Goal: Task Accomplishment & Management: Manage account settings

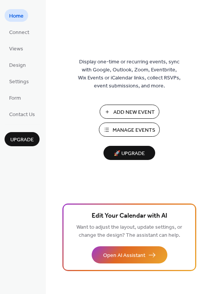
click at [134, 128] on span "Manage Events" at bounding box center [134, 130] width 43 height 8
click at [133, 131] on span "Manage Events" at bounding box center [134, 130] width 43 height 8
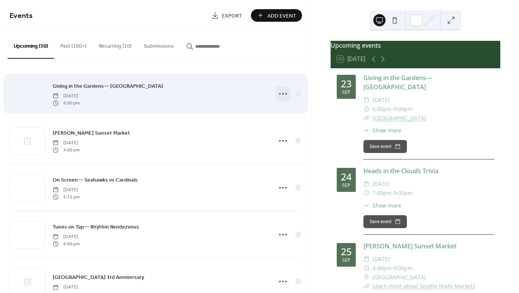
click at [277, 93] on icon at bounding box center [283, 94] width 12 height 12
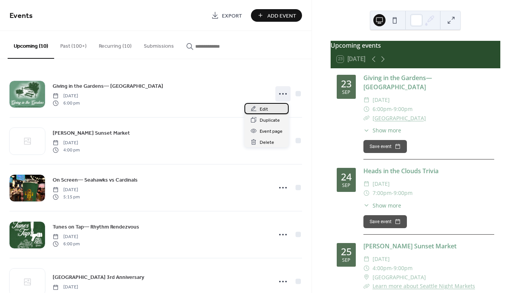
click at [263, 108] on span "Edit" at bounding box center [264, 109] width 8 height 8
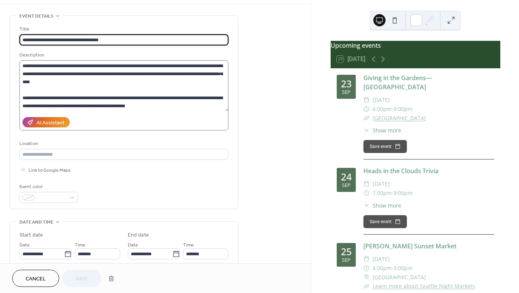
scroll to position [39, 0]
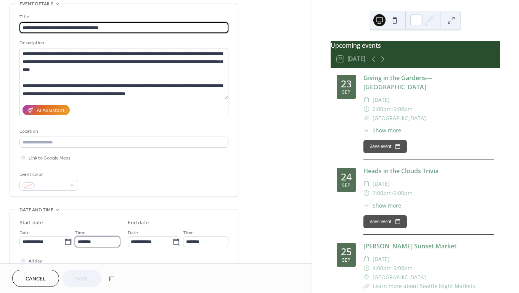
click at [90, 244] on input "*******" at bounding box center [97, 241] width 45 height 11
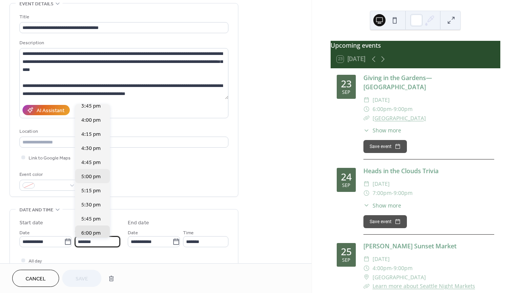
scroll to position [889, 0]
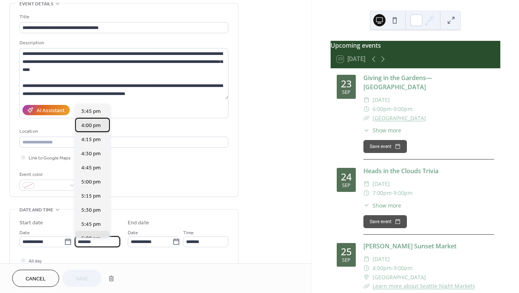
click at [87, 125] on span "4:00 pm" at bounding box center [90, 126] width 19 height 8
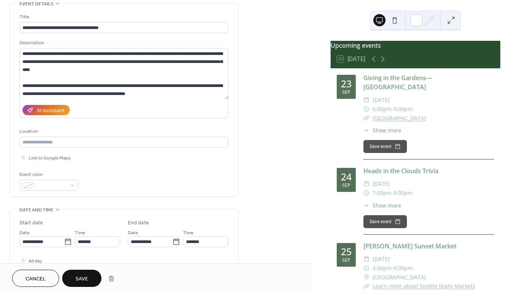
type input "*******"
click at [193, 246] on input "*******" at bounding box center [205, 241] width 45 height 11
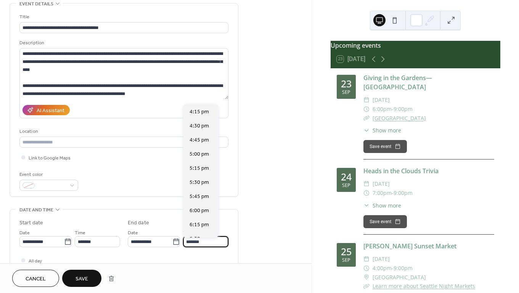
scroll to position [155, 0]
click at [194, 225] on span "9:00 pm" at bounding box center [198, 225] width 19 height 8
type input "*******"
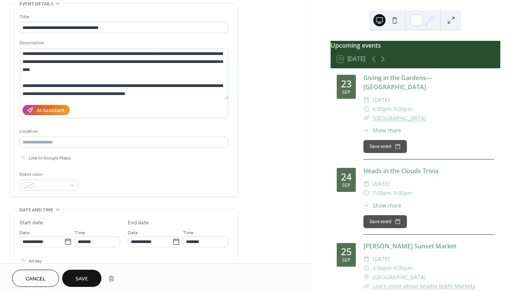
click at [85, 278] on span "Save" at bounding box center [81, 279] width 13 height 8
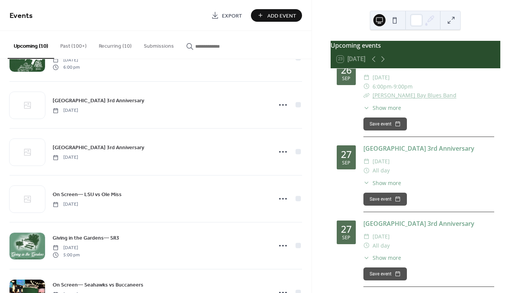
scroll to position [351, 0]
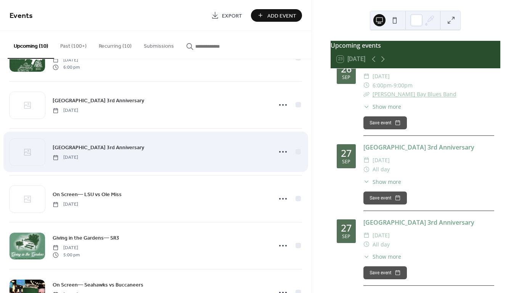
click at [112, 145] on span "[GEOGRAPHIC_DATA] 3rd Anniversary" at bounding box center [98, 148] width 91 height 8
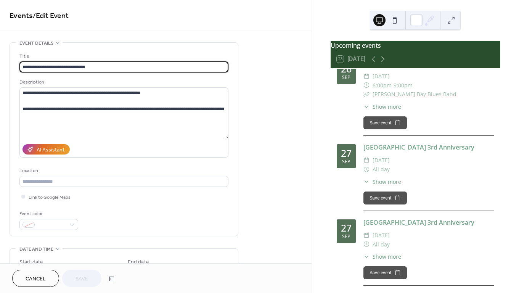
click at [67, 67] on input "**********" at bounding box center [123, 66] width 209 height 11
type input "**********"
click at [80, 94] on textarea "**********" at bounding box center [123, 112] width 209 height 51
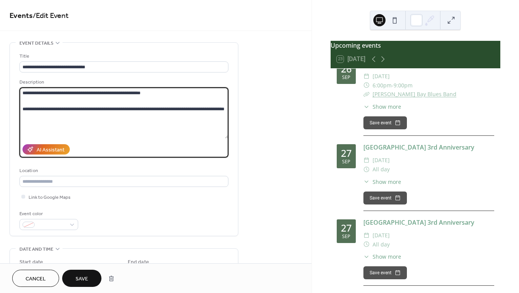
click at [184, 110] on textarea "**********" at bounding box center [123, 112] width 209 height 51
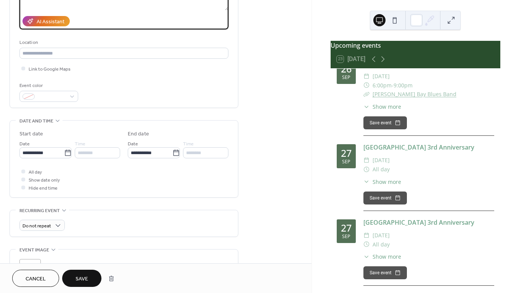
scroll to position [133, 0]
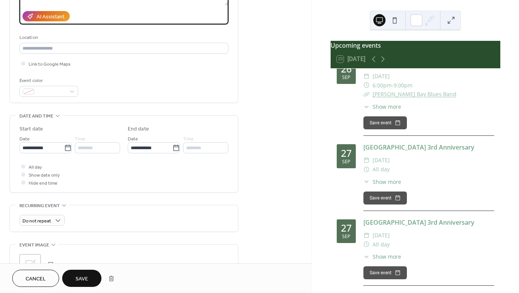
type textarea "**********"
click at [82, 281] on span "Save" at bounding box center [81, 279] width 13 height 8
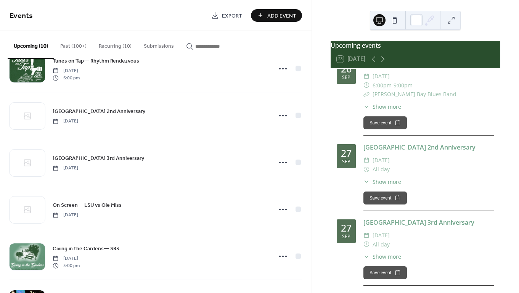
scroll to position [166, 0]
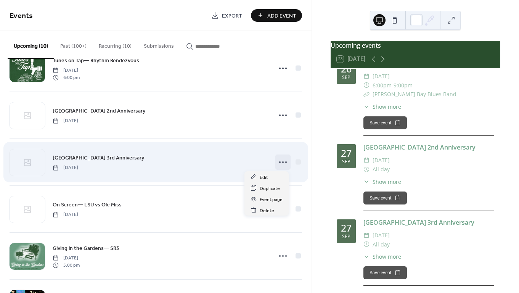
click at [281, 159] on icon at bounding box center [283, 162] width 12 height 12
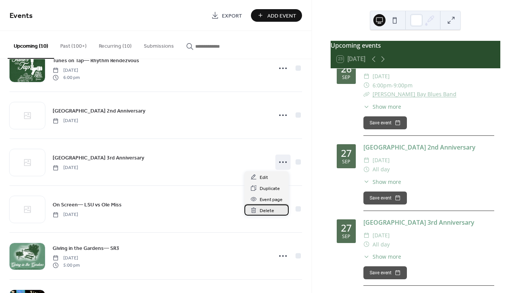
click at [267, 212] on span "Delete" at bounding box center [267, 211] width 14 height 8
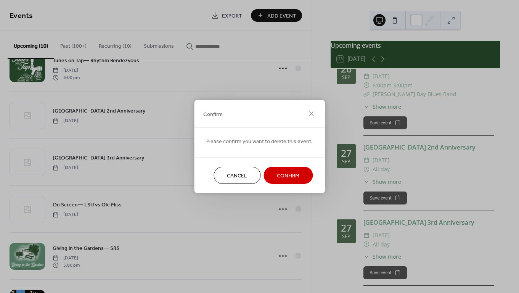
click at [284, 173] on span "Confirm" at bounding box center [288, 176] width 22 height 8
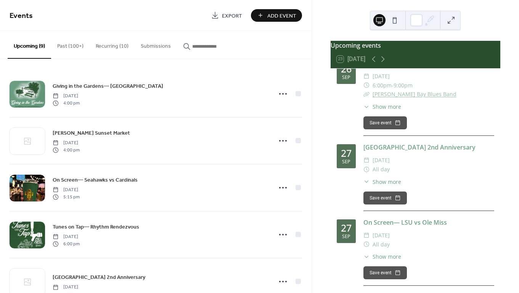
scroll to position [0, 0]
click at [110, 47] on button "Recurring (10)" at bounding box center [112, 44] width 45 height 27
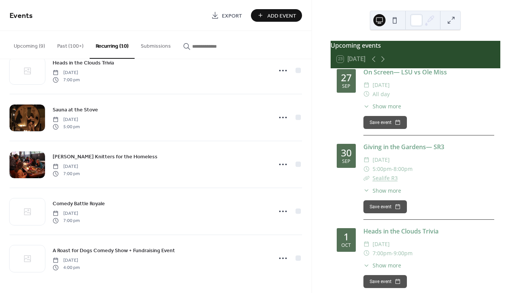
scroll to position [497, 0]
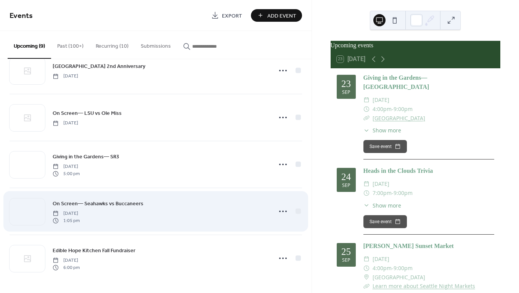
scroll to position [211, 0]
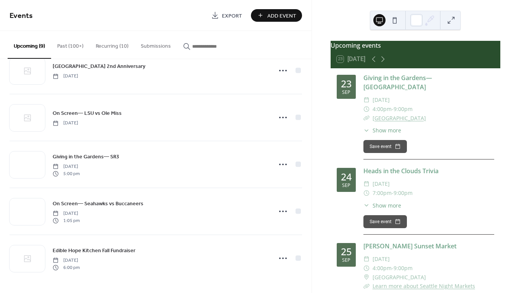
click at [115, 46] on button "Recurring (10)" at bounding box center [112, 44] width 45 height 27
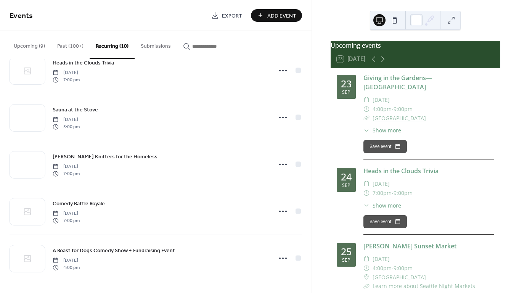
scroll to position [258, 0]
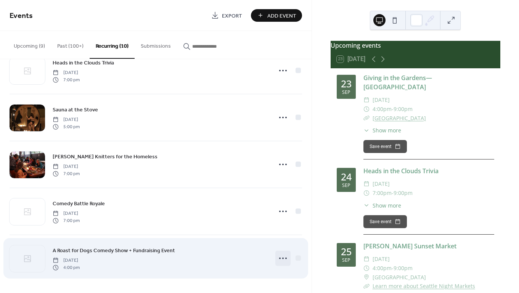
click at [282, 258] on circle at bounding box center [283, 258] width 2 height 2
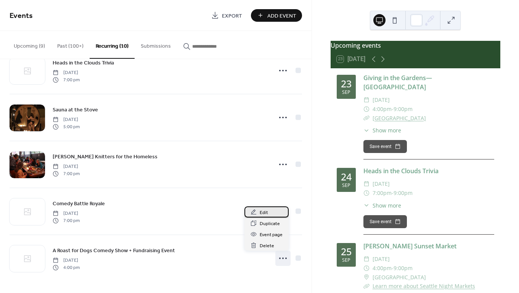
click at [268, 210] on span "Edit" at bounding box center [264, 213] width 8 height 8
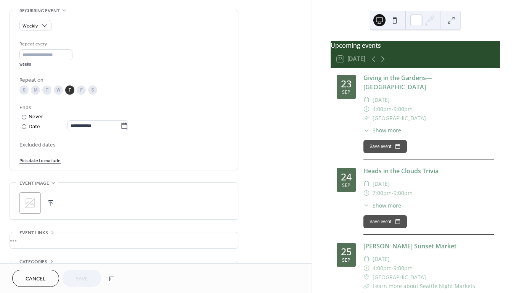
scroll to position [356, 0]
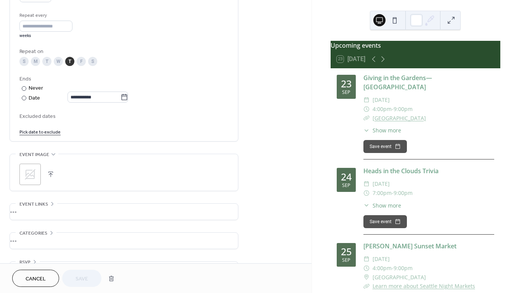
click at [47, 209] on div "•••" at bounding box center [124, 212] width 228 height 16
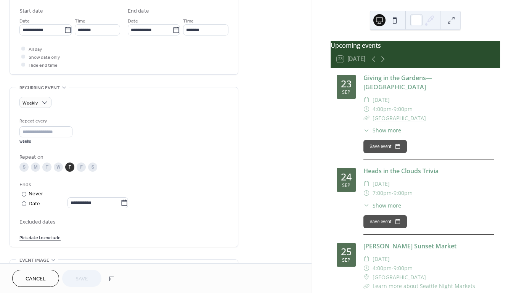
scroll to position [244, 0]
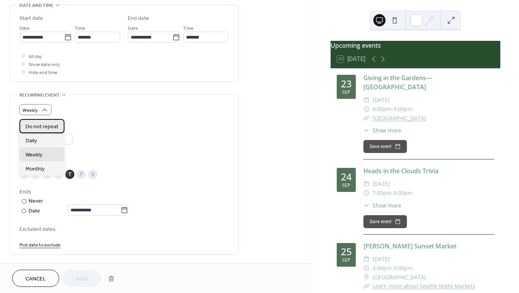
click at [41, 126] on span "Do not repeat" at bounding box center [42, 127] width 33 height 8
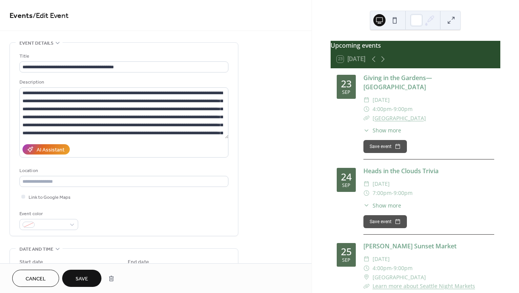
scroll to position [0, 0]
click at [84, 279] on span "Save" at bounding box center [81, 279] width 13 height 8
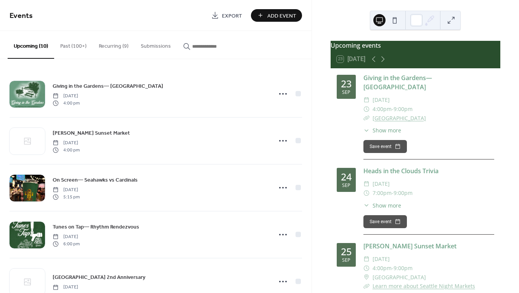
click at [120, 44] on button "Recurring (9)" at bounding box center [114, 44] width 42 height 27
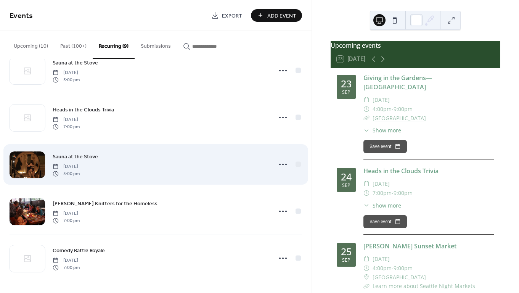
scroll to position [211, 0]
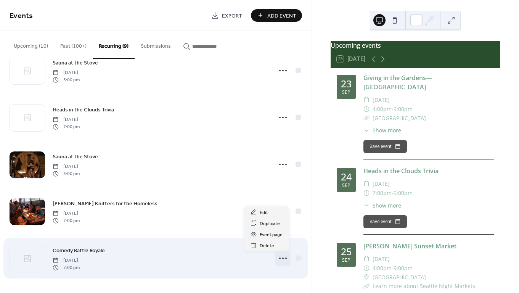
click at [282, 258] on icon at bounding box center [283, 258] width 12 height 12
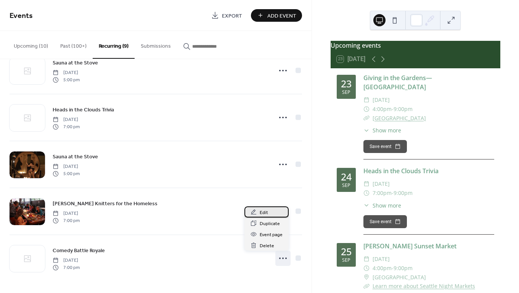
click at [265, 212] on span "Edit" at bounding box center [264, 213] width 8 height 8
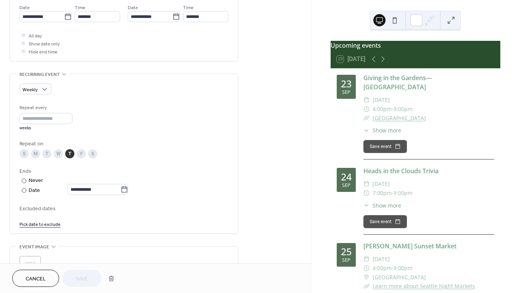
scroll to position [266, 0]
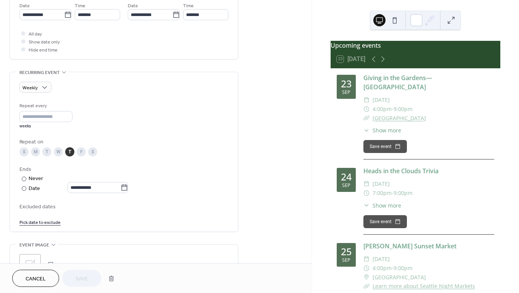
click at [41, 281] on span "Cancel" at bounding box center [36, 279] width 20 height 8
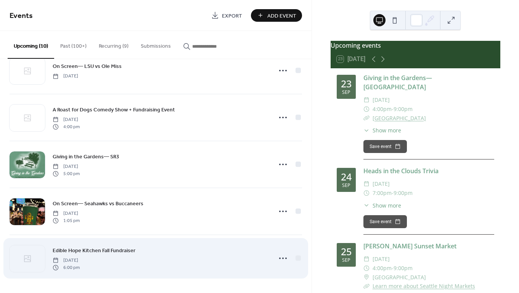
scroll to position [258, 0]
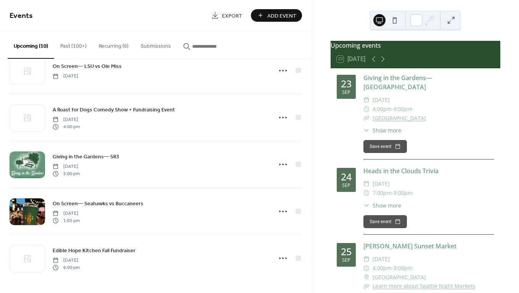
click at [116, 45] on button "Recurring (9)" at bounding box center [114, 44] width 42 height 27
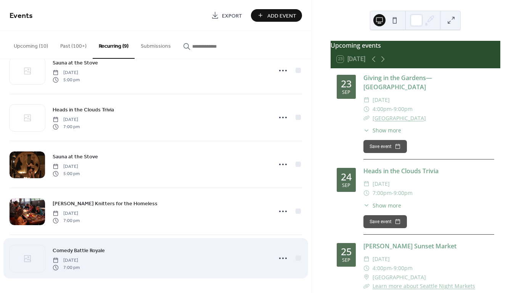
scroll to position [211, 0]
click at [280, 257] on icon at bounding box center [283, 258] width 12 height 12
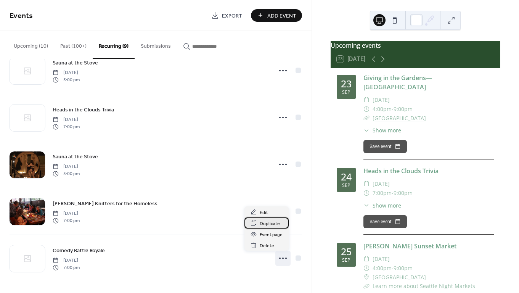
click at [268, 226] on span "Duplicate" at bounding box center [270, 224] width 20 height 8
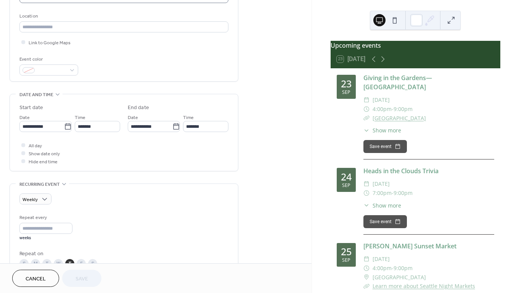
scroll to position [160, 0]
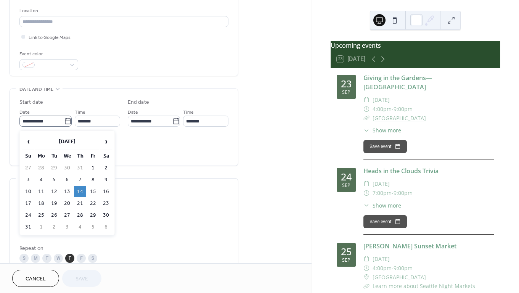
click at [65, 124] on icon at bounding box center [68, 121] width 8 height 8
click at [64, 124] on input "**********" at bounding box center [41, 121] width 45 height 11
click at [107, 146] on span "›" at bounding box center [105, 141] width 11 height 15
click at [29, 142] on span "‹" at bounding box center [27, 141] width 11 height 15
click at [106, 141] on span "›" at bounding box center [105, 141] width 11 height 15
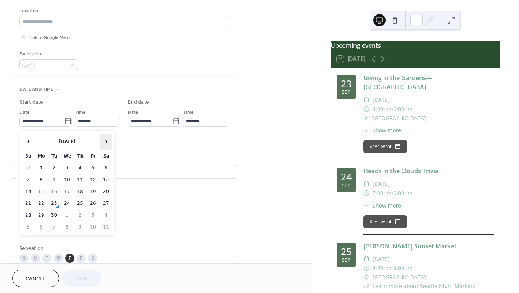
click at [104, 140] on span "›" at bounding box center [105, 141] width 11 height 15
click at [82, 167] on td "2" at bounding box center [80, 167] width 12 height 11
type input "**********"
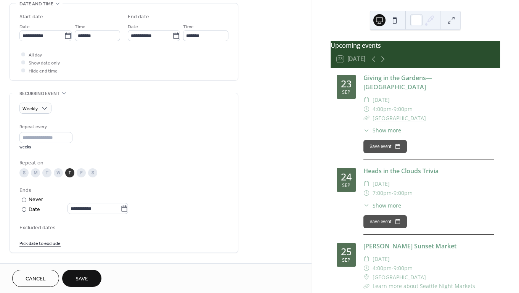
scroll to position [253, 0]
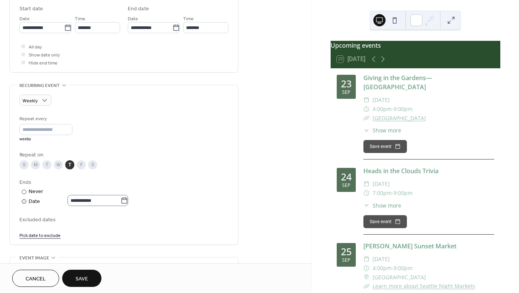
click at [128, 203] on icon at bounding box center [124, 201] width 8 height 8
click at [120, 203] on input "**********" at bounding box center [93, 200] width 53 height 11
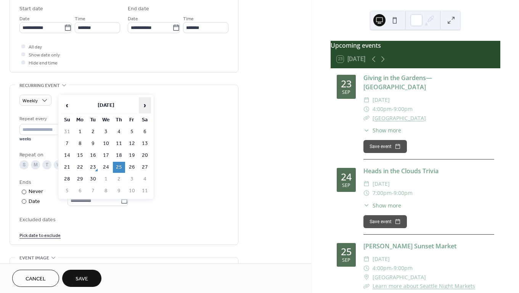
click at [146, 106] on span "›" at bounding box center [144, 105] width 11 height 15
click at [143, 106] on span "›" at bounding box center [144, 105] width 11 height 15
click at [118, 178] on td "27" at bounding box center [119, 178] width 12 height 11
type input "**********"
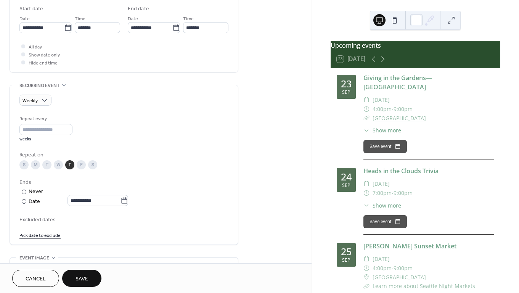
click at [78, 277] on span "Save" at bounding box center [81, 279] width 13 height 8
